Goal: Check status

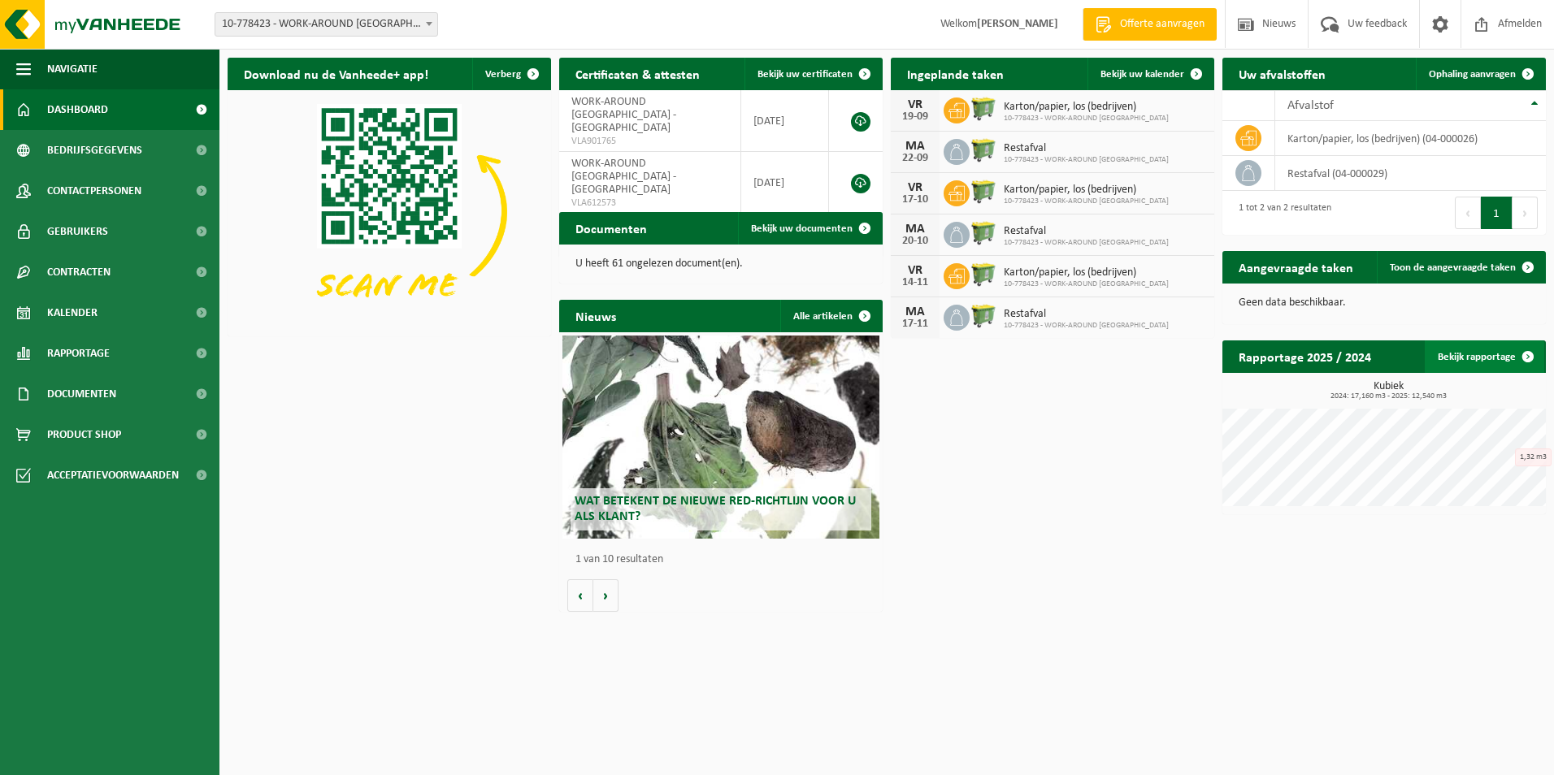
click at [1528, 354] on span at bounding box center [1528, 357] width 33 height 33
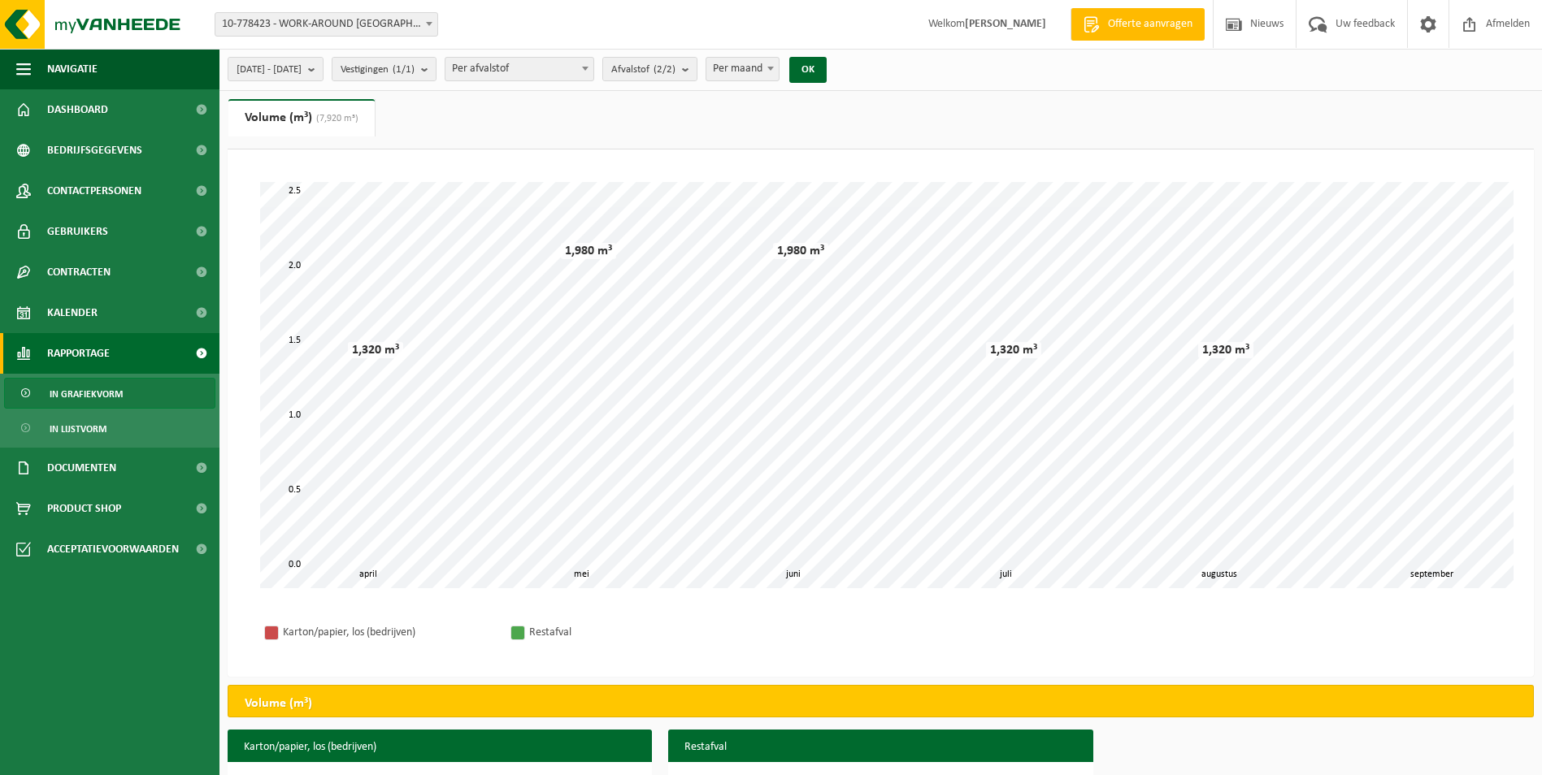
click at [774, 70] on b at bounding box center [770, 69] width 7 height 4
click at [827, 71] on button "OK" at bounding box center [807, 70] width 37 height 26
click at [779, 69] on span at bounding box center [770, 68] width 16 height 21
select select "2"
click at [827, 72] on button "OK" at bounding box center [807, 70] width 37 height 26
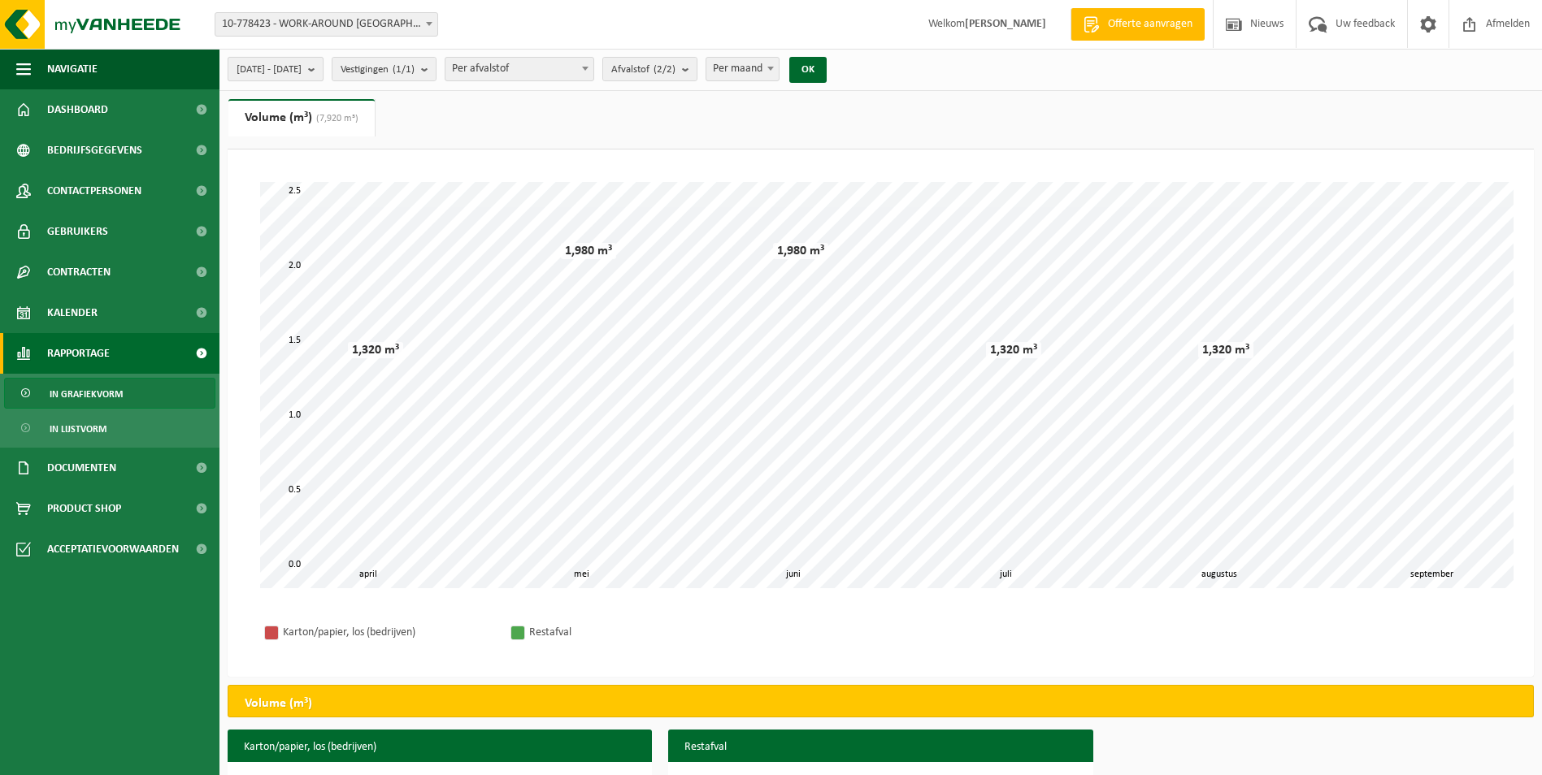
click at [323, 70] on b "submit" at bounding box center [315, 69] width 15 height 23
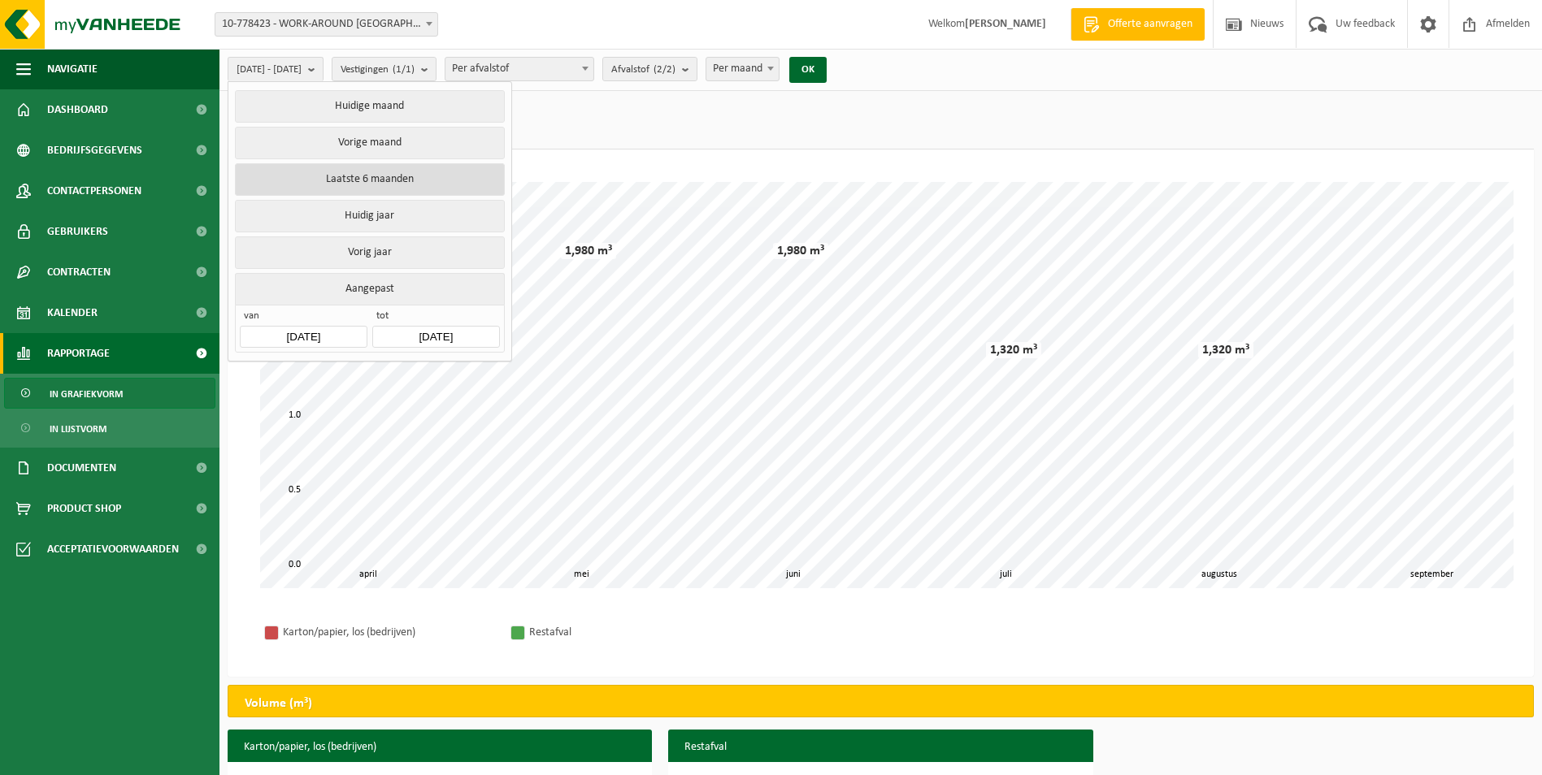
click at [404, 174] on button "Laatste 6 maanden" at bounding box center [369, 179] width 269 height 33
